Goal: Task Accomplishment & Management: Manage account settings

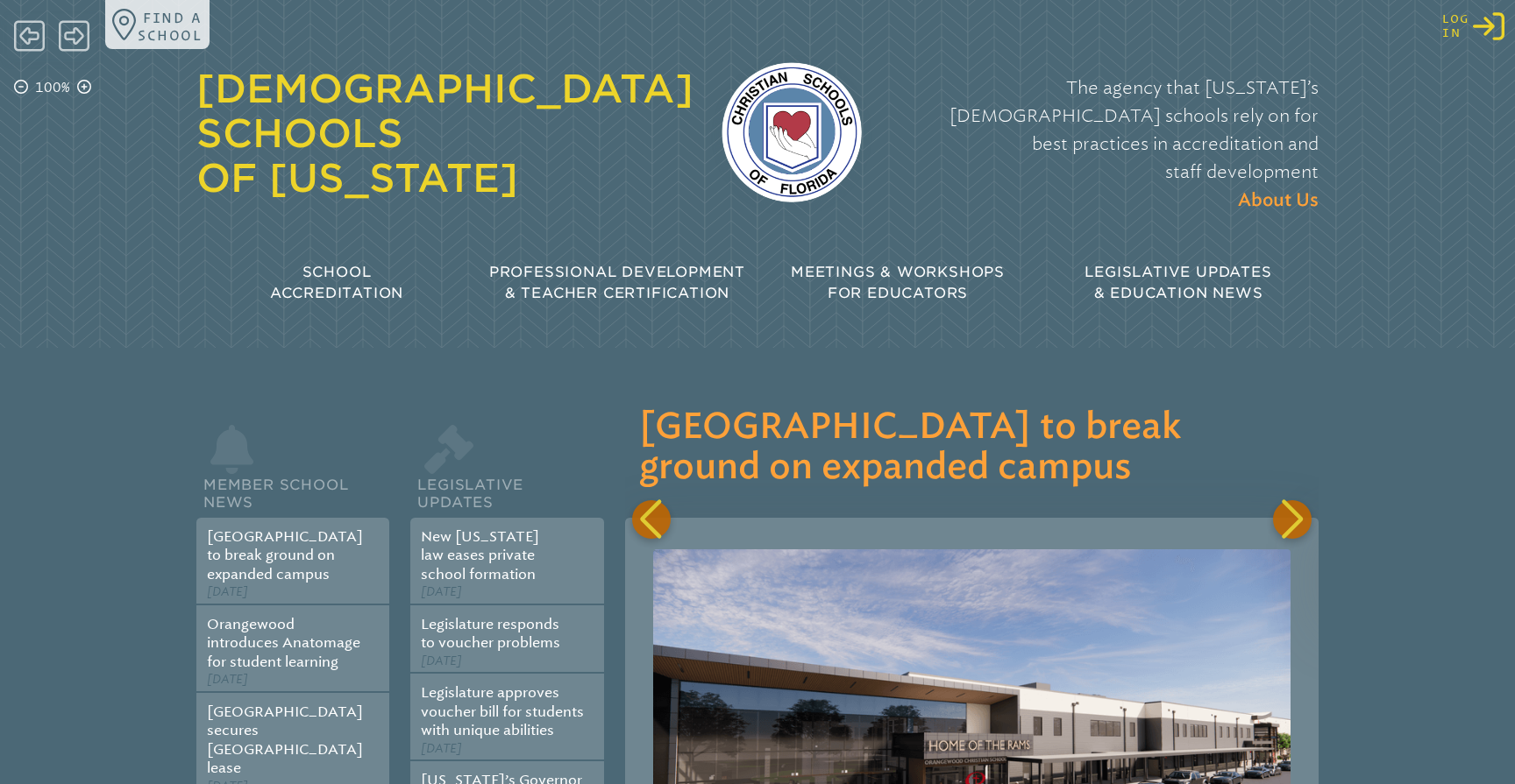
click at [1494, 34] on icon "Log in or Create Account" at bounding box center [1488, 27] width 32 height 32
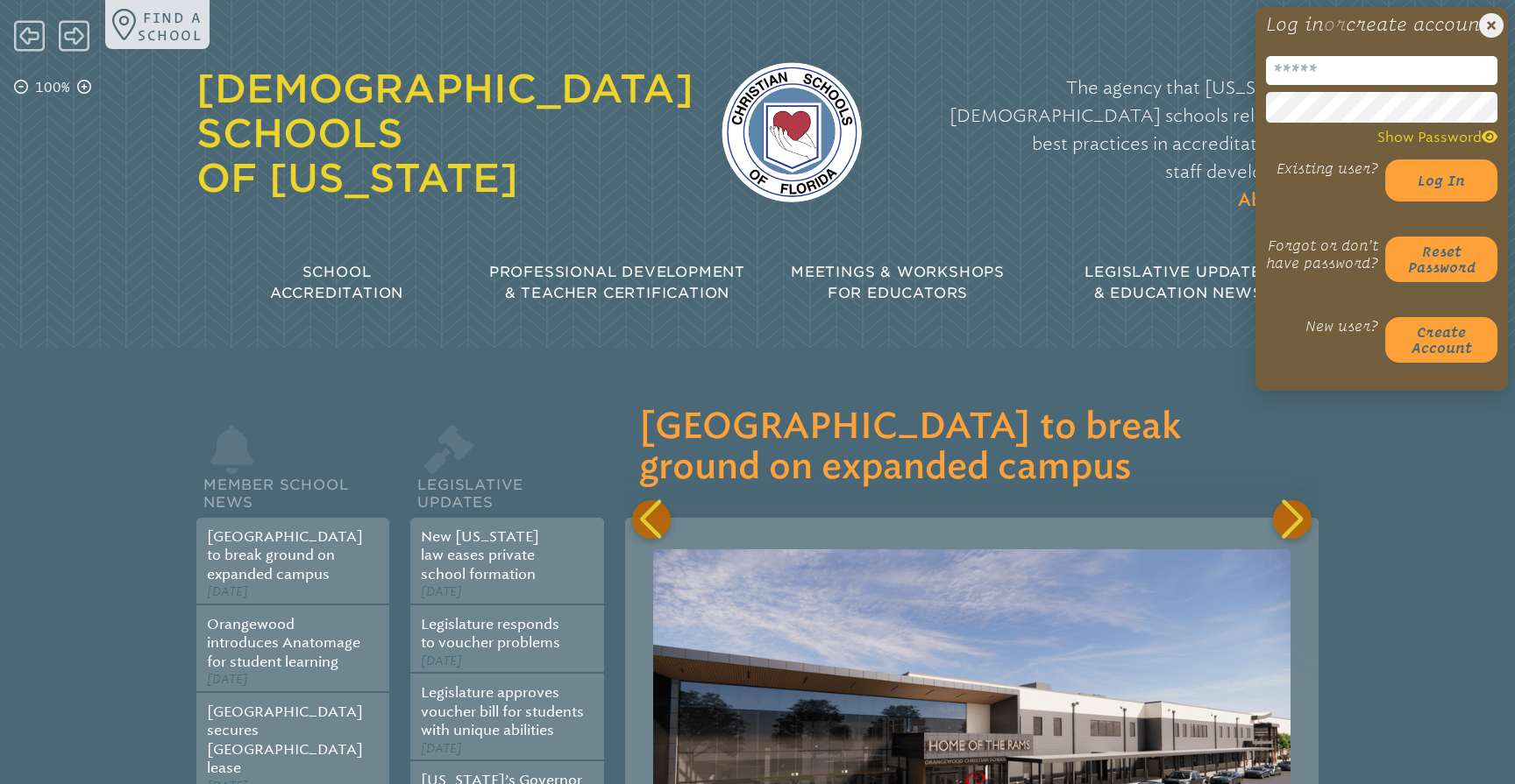
click at [1286, 85] on input "email" at bounding box center [1381, 70] width 232 height 29
type input "**********"
click at [1108, 174] on div "The agency that Florida’s Christian schools rely on for best practices in accre…" at bounding box center [1103, 143] width 428 height 176
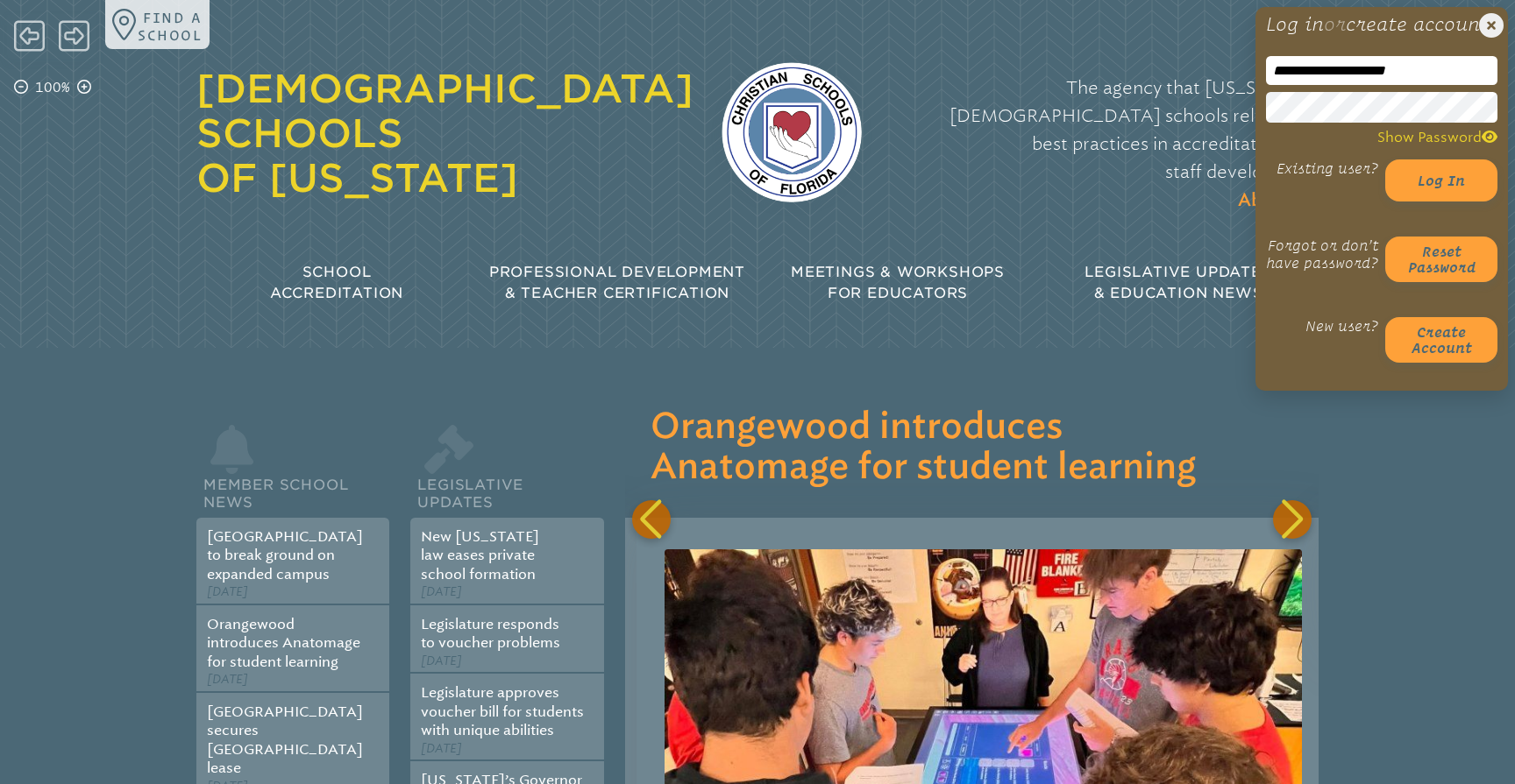
scroll to position [0, 693]
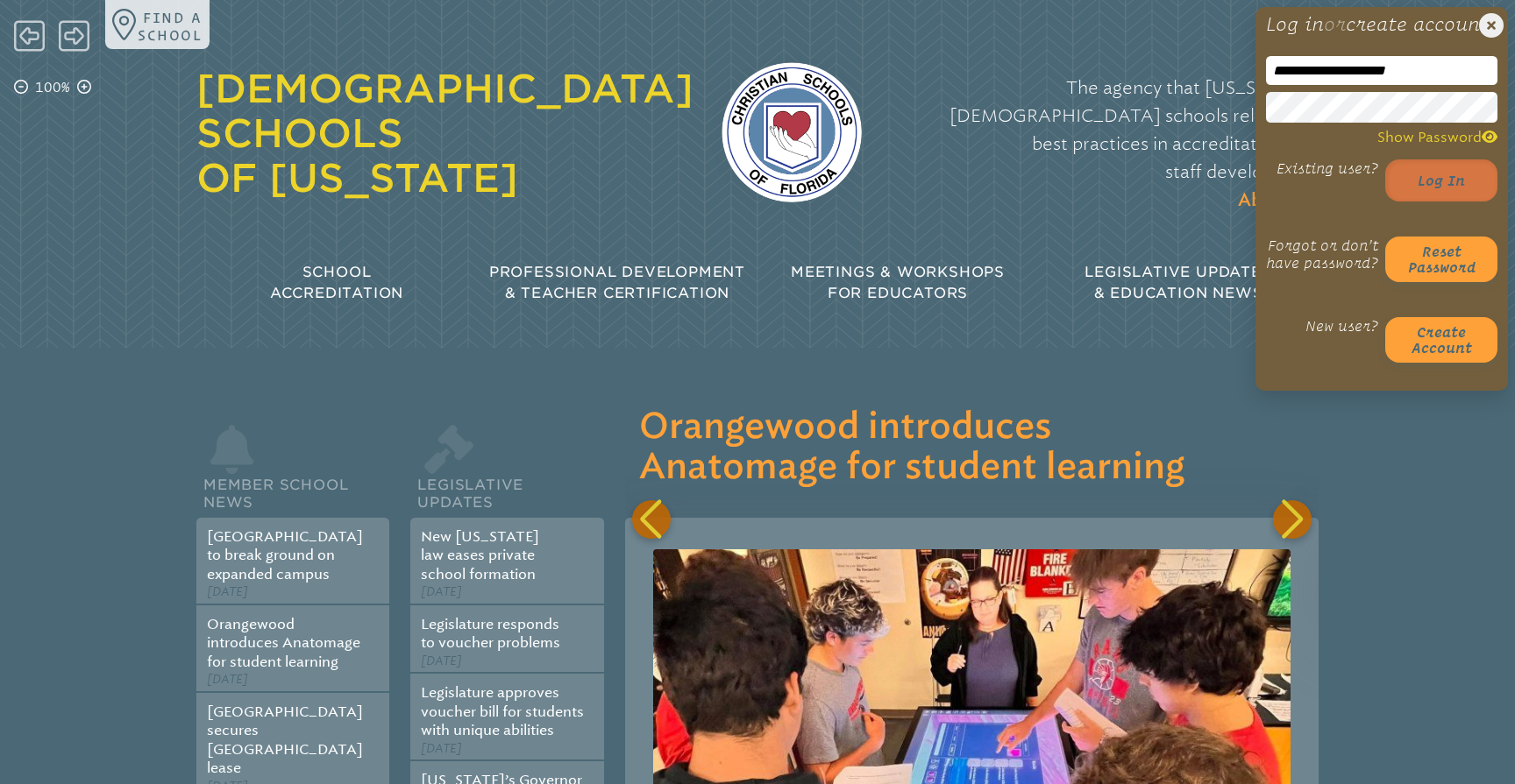
click at [1425, 202] on button "Log in" at bounding box center [1440, 180] width 112 height 42
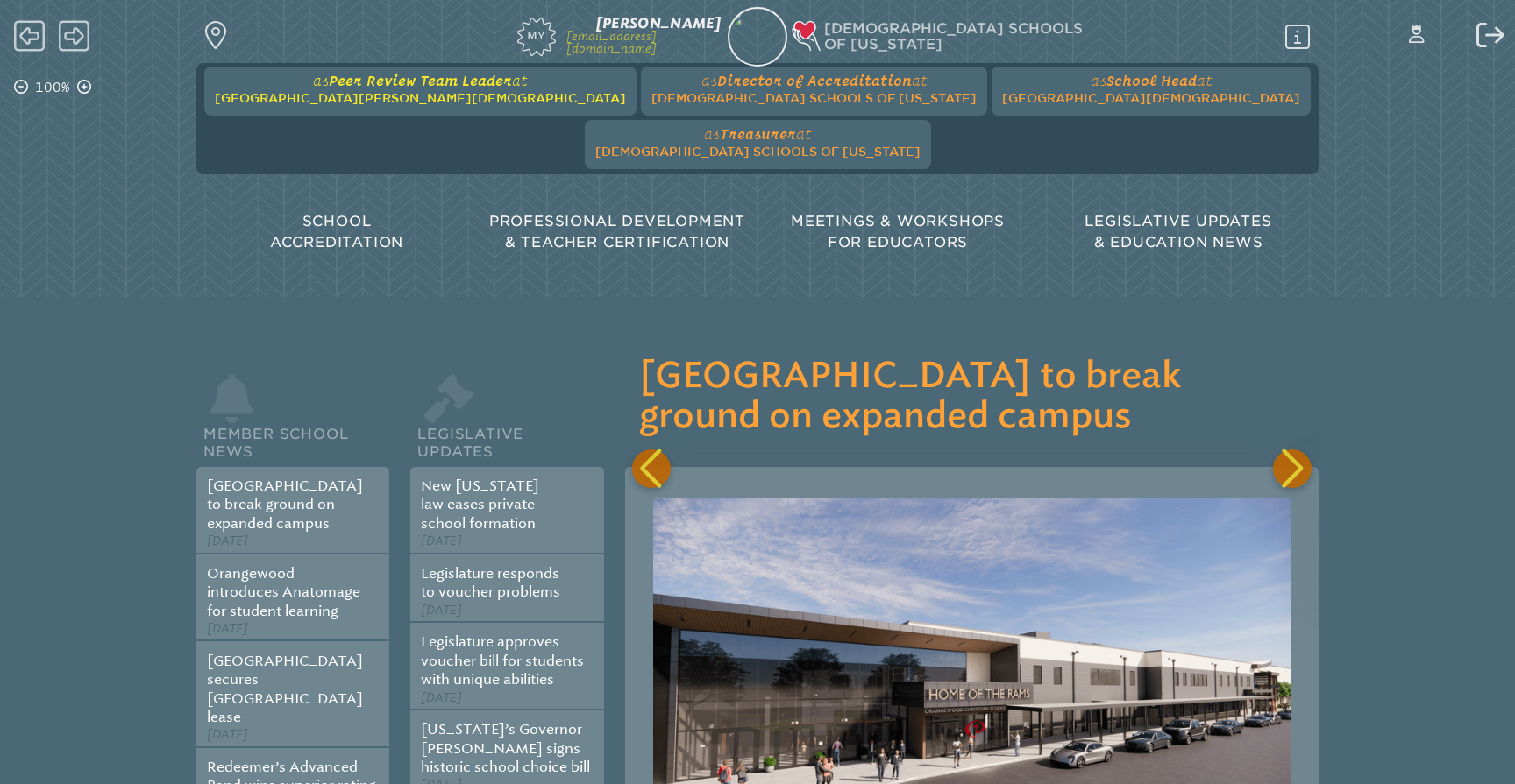
click at [353, 89] on span "at Seven Rivers Christian School" at bounding box center [420, 89] width 411 height 34
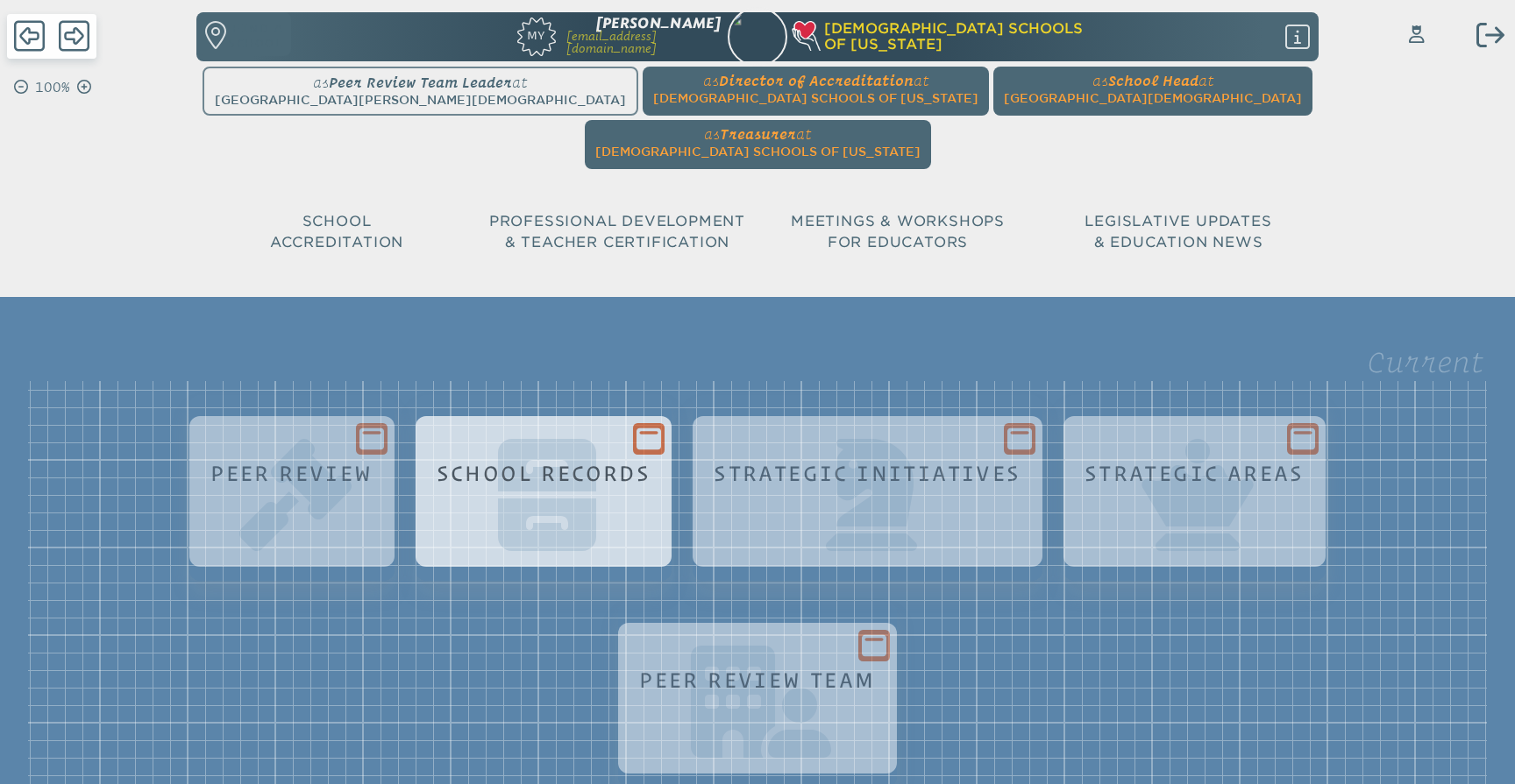
scroll to position [37, 0]
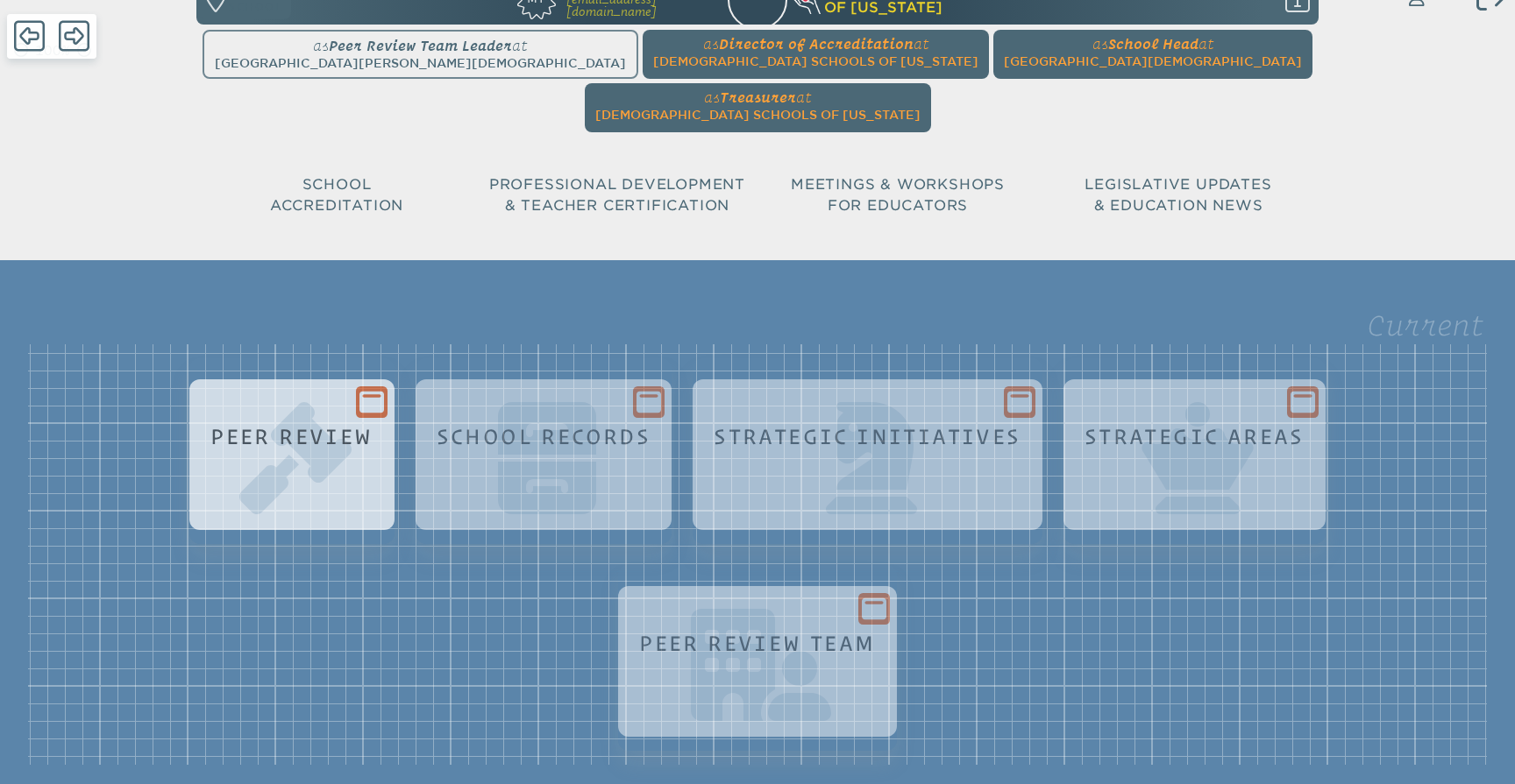
click at [359, 391] on icon at bounding box center [371, 401] width 25 height 22
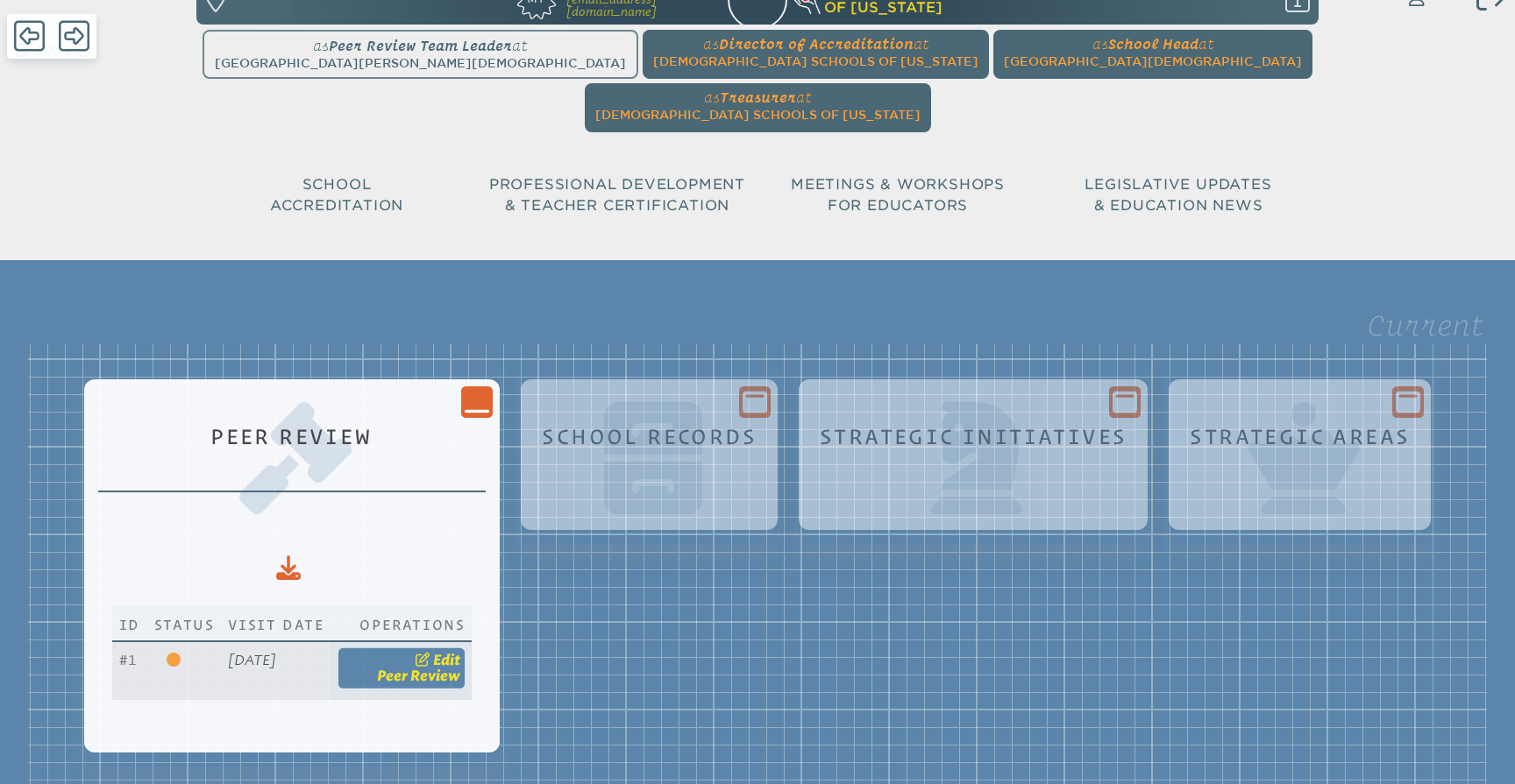
click at [460, 668] on span "Peer Review" at bounding box center [419, 676] width 84 height 17
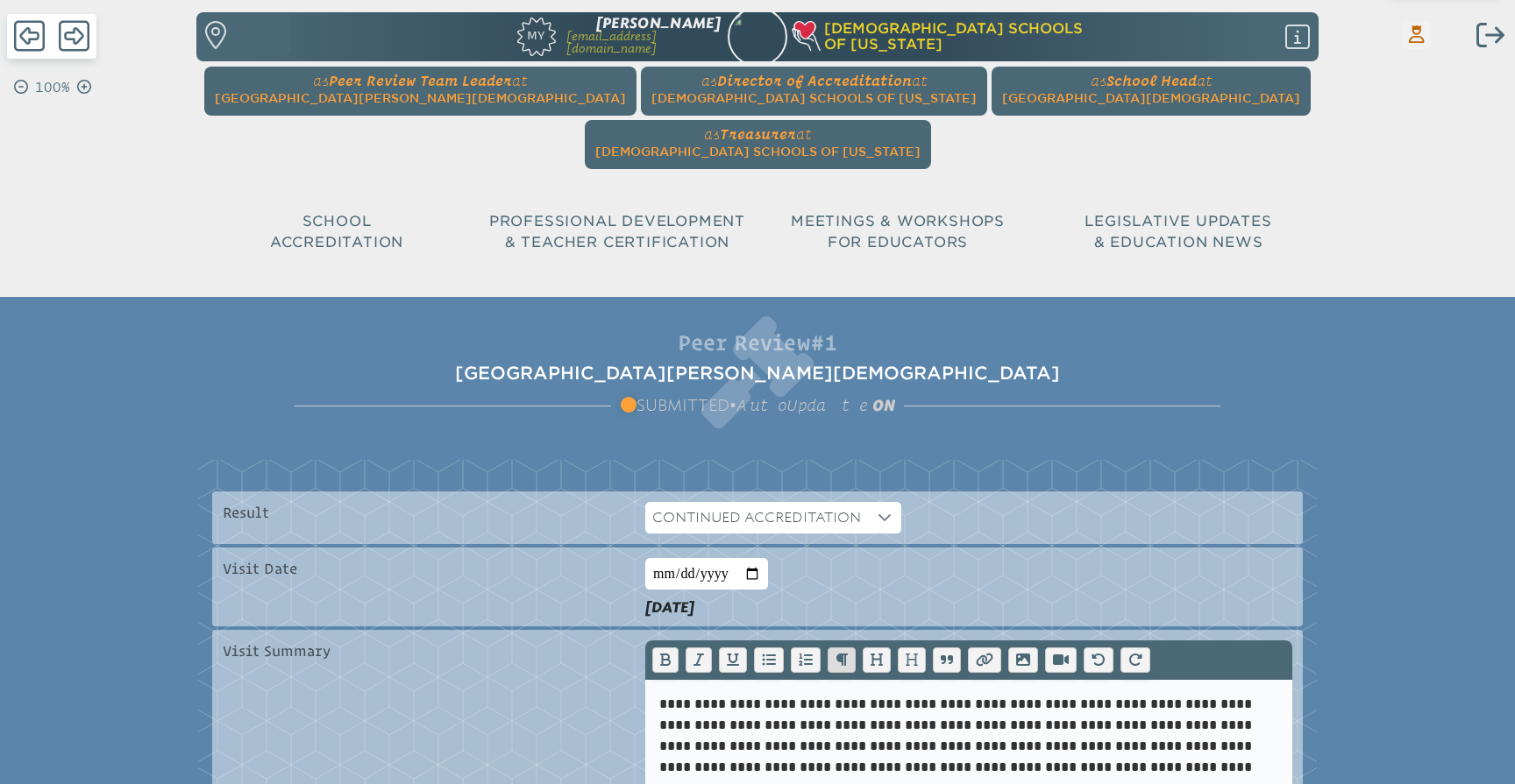
click at [1418, 38] on icon "Switch Users..." at bounding box center [1417, 35] width 16 height 18
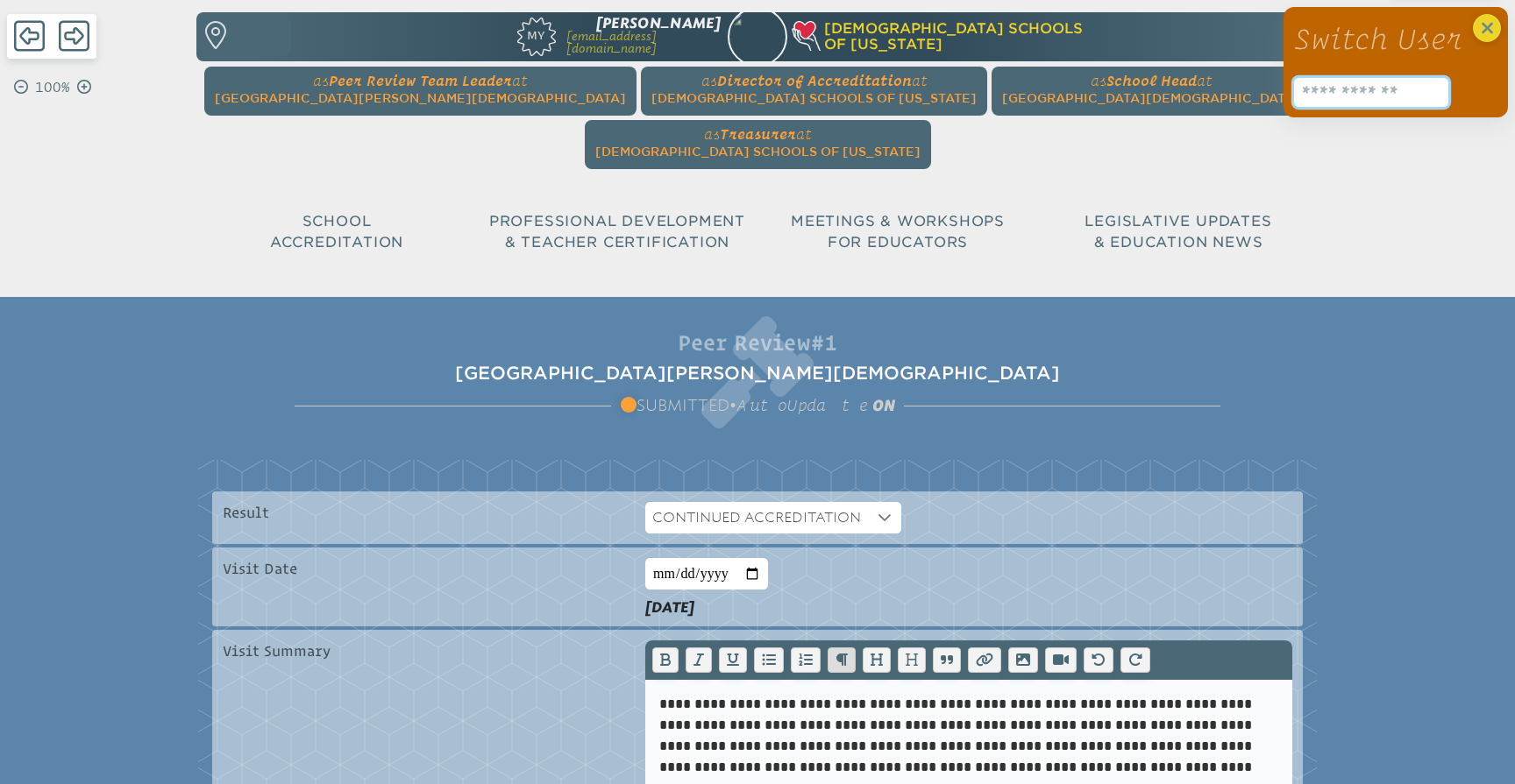
click at [1344, 91] on input "text" at bounding box center [1370, 91] width 154 height 29
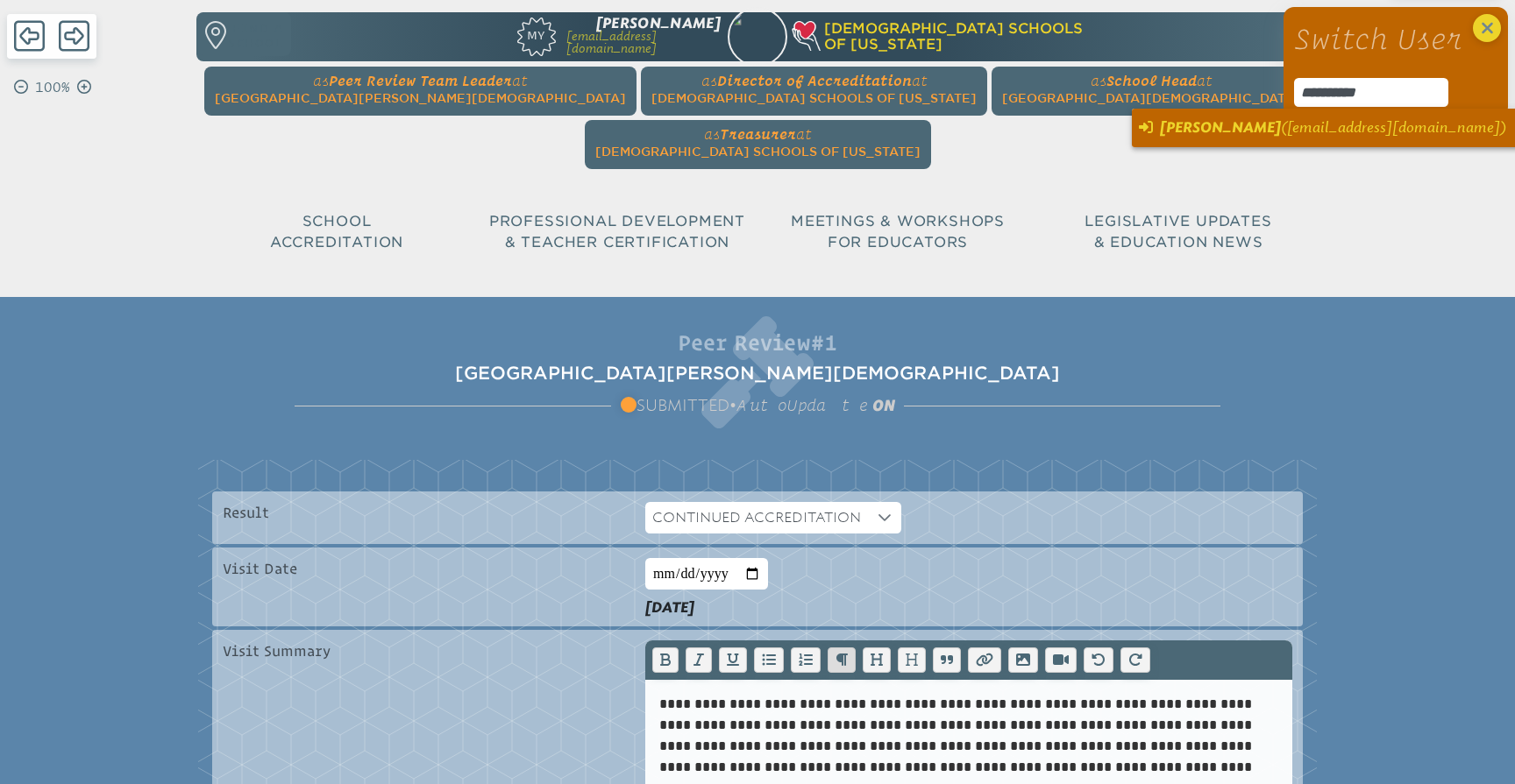
click at [1241, 129] on span "[PERSON_NAME]" at bounding box center [1220, 127] width 121 height 17
type input "**********"
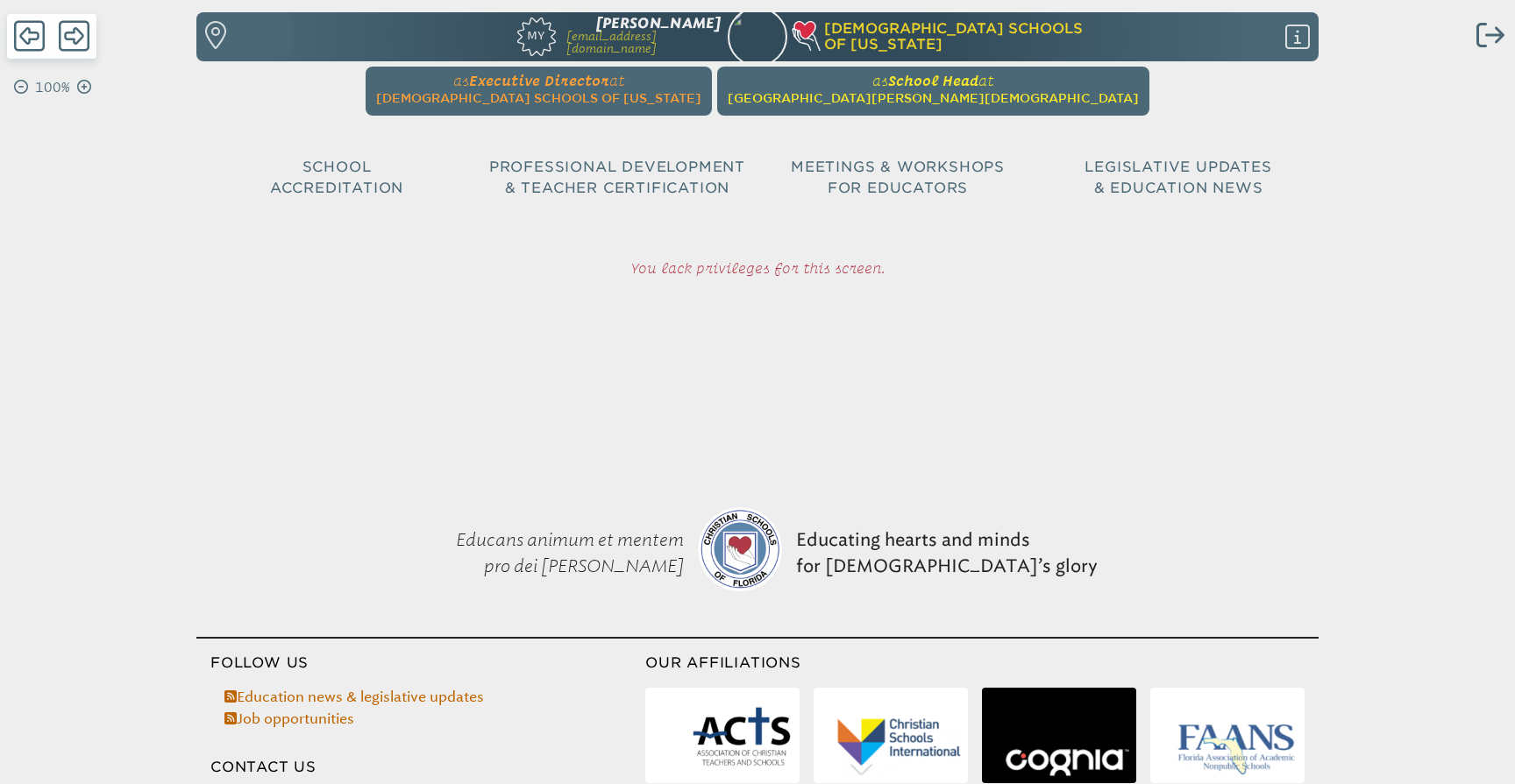
click at [877, 98] on span "Seven Rivers Christian School" at bounding box center [932, 98] width 411 height 14
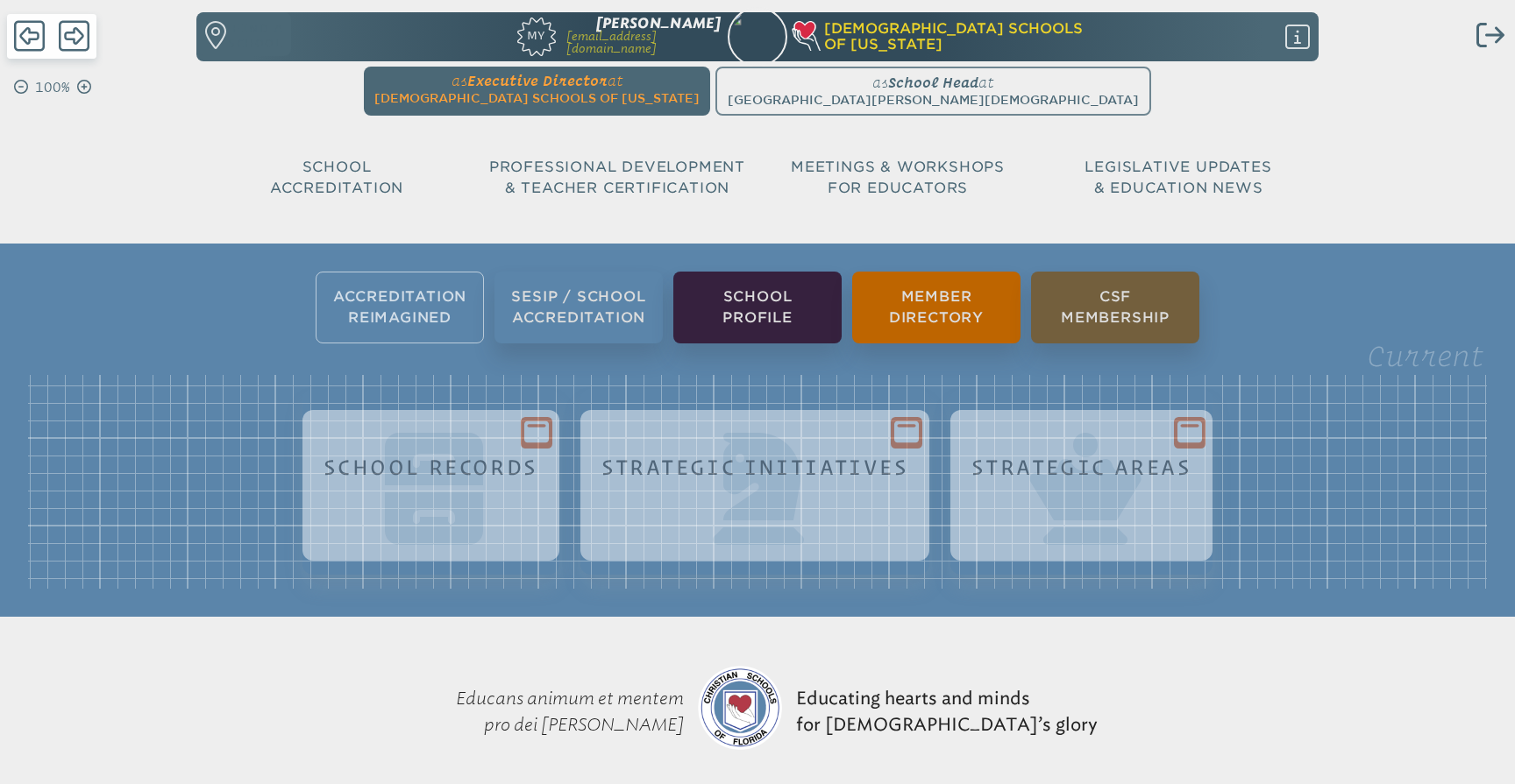
click at [386, 311] on ul "Accreditation Reimagined SESIP / School Accreditation School Profile Member Dir…" at bounding box center [758, 307] width 1515 height 78
click at [112, 352] on div "Current School Records Strategic Initiatives Strategic Areas" at bounding box center [758, 482] width 1515 height 270
click at [27, 30] on icon at bounding box center [29, 36] width 31 height 31
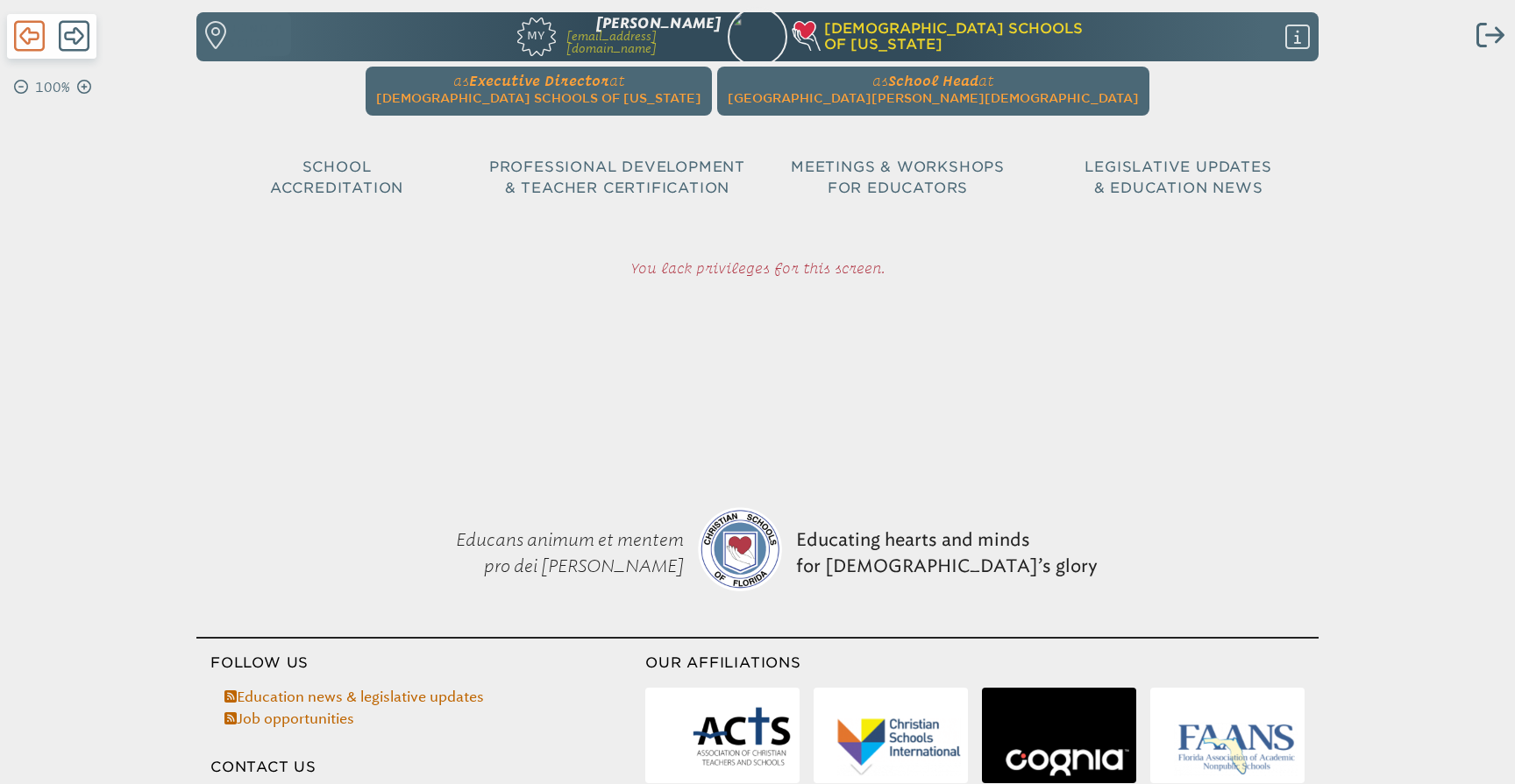
click at [27, 30] on icon at bounding box center [29, 36] width 31 height 31
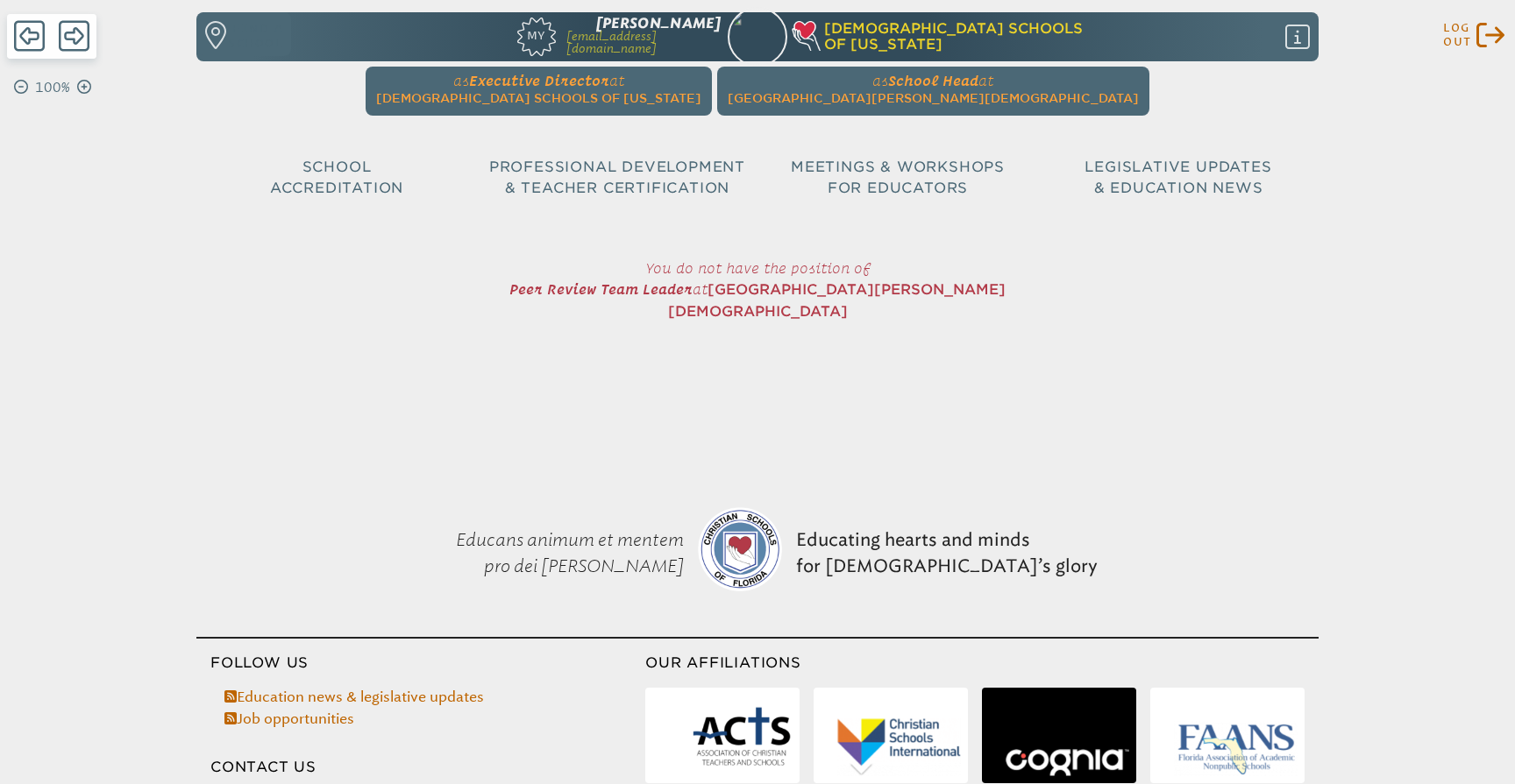
click at [1489, 41] on icon "Log out" at bounding box center [1490, 35] width 28 height 28
